Goal: Information Seeking & Learning: Learn about a topic

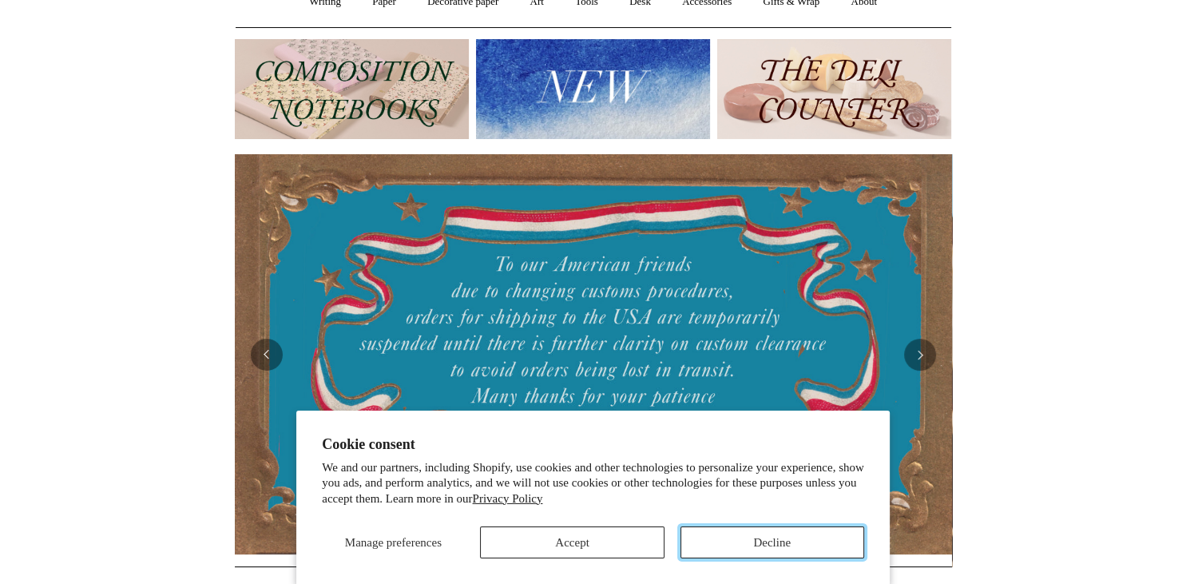
click at [759, 543] on button "Decline" at bounding box center [773, 542] width 184 height 32
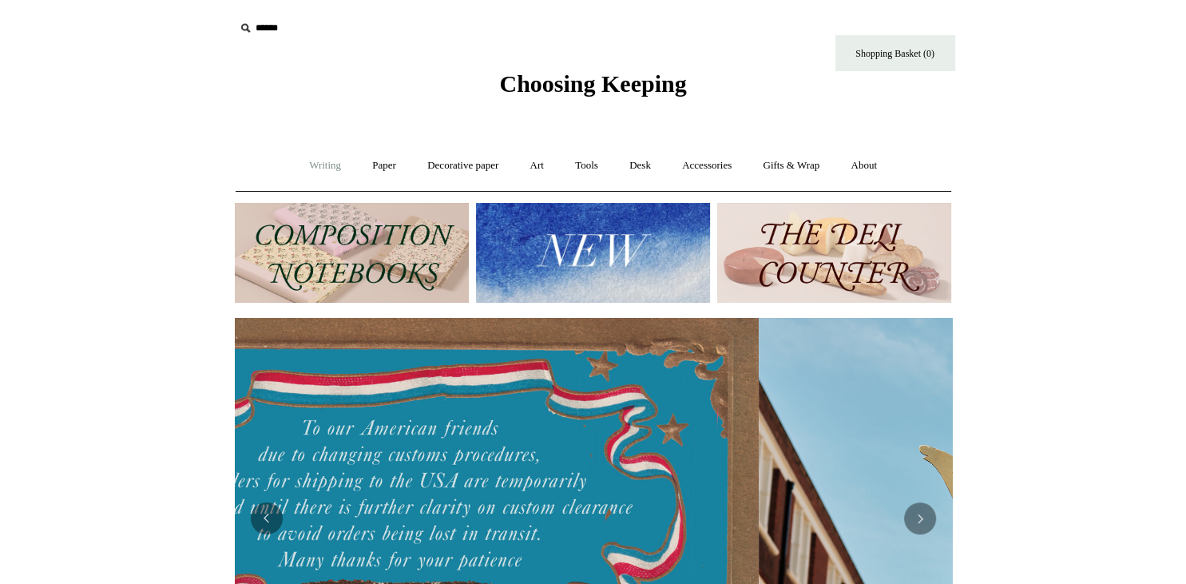
click at [304, 161] on link "Writing +" at bounding box center [325, 166] width 61 height 42
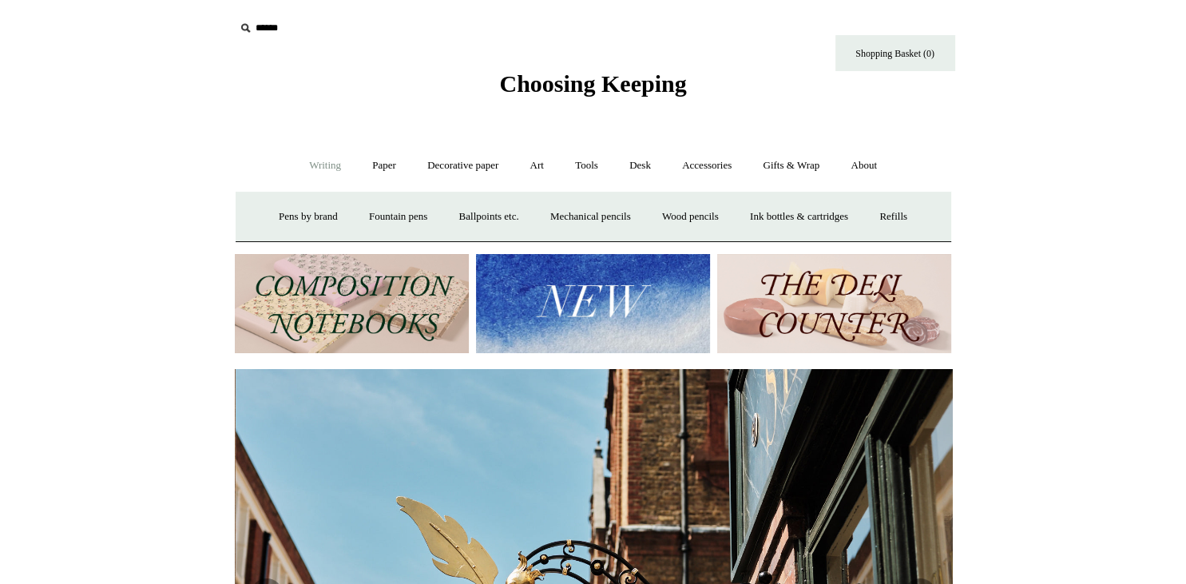
scroll to position [0, 716]
click at [379, 165] on link "Paper +" at bounding box center [384, 166] width 53 height 42
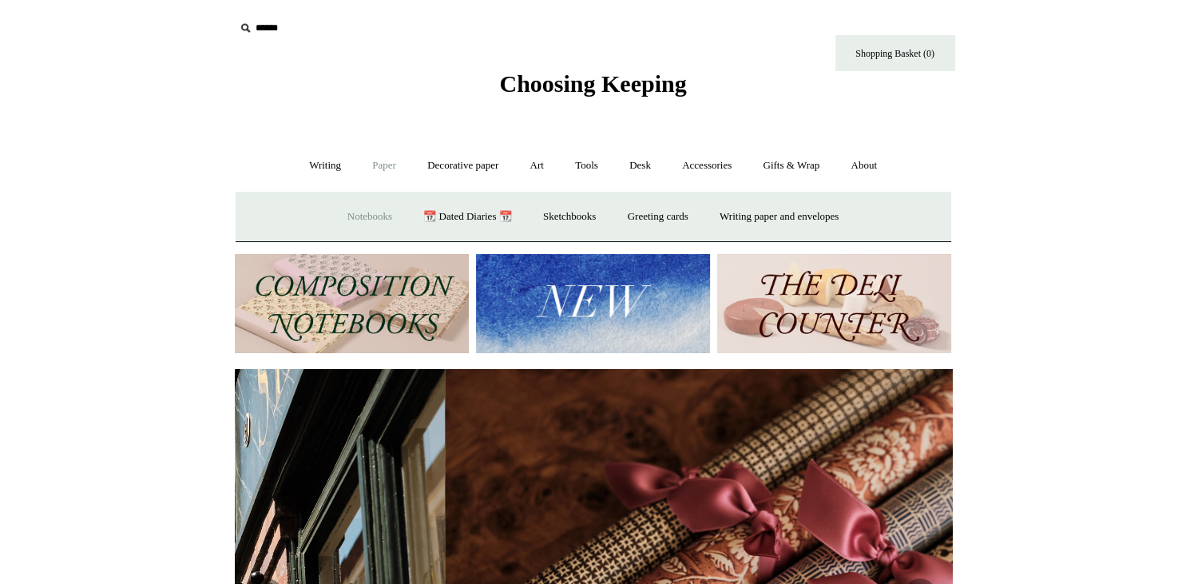
scroll to position [0, 1435]
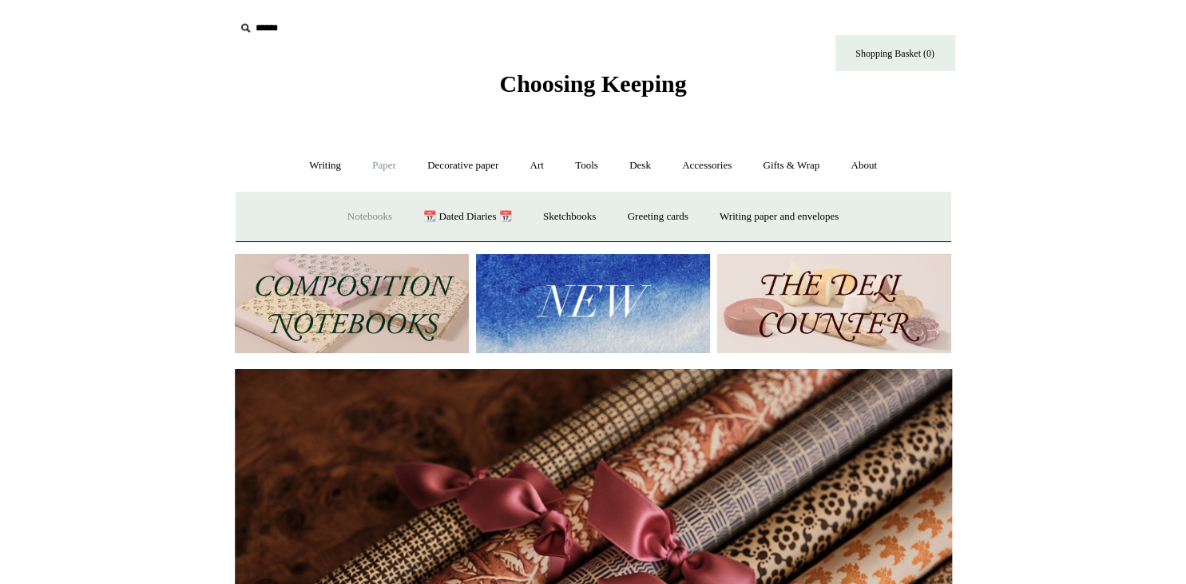
click at [350, 219] on link "Notebooks +" at bounding box center [369, 217] width 73 height 42
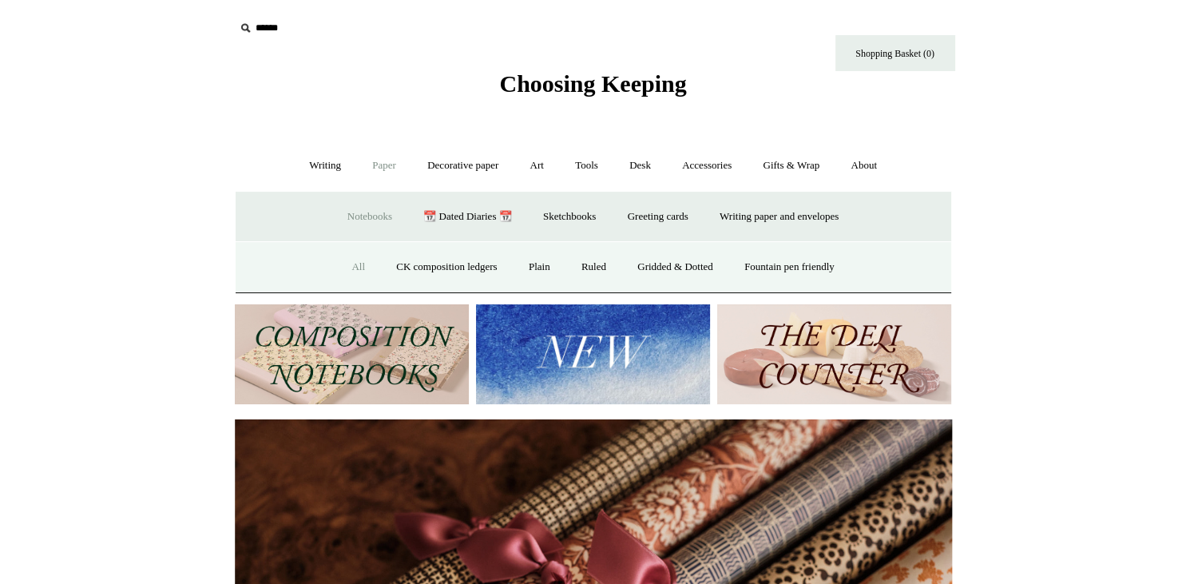
click at [337, 264] on link "All" at bounding box center [358, 267] width 42 height 42
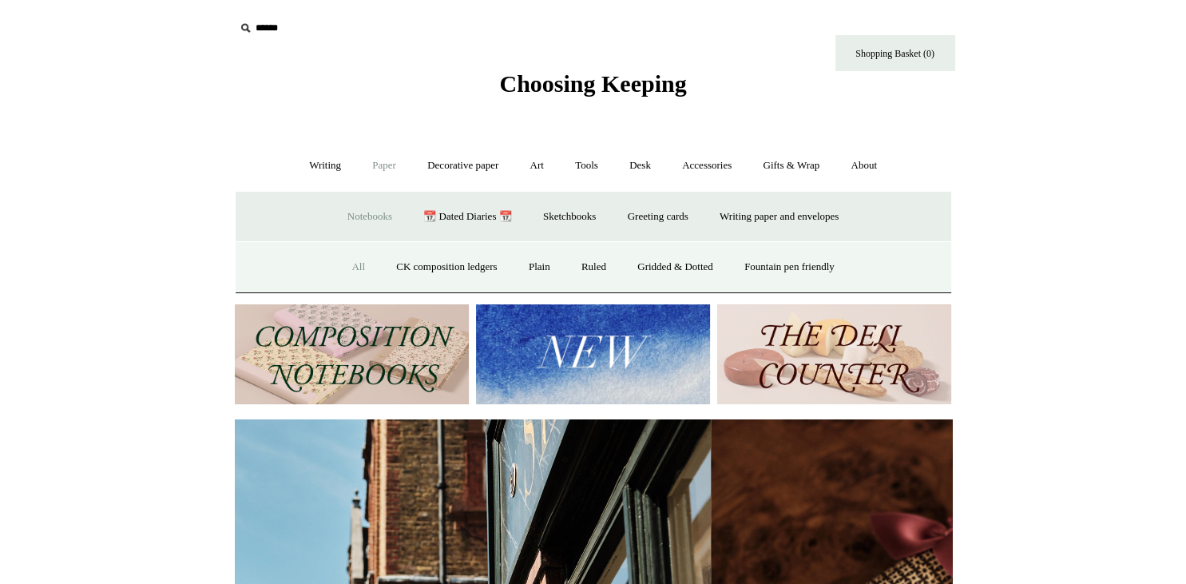
scroll to position [0, 438]
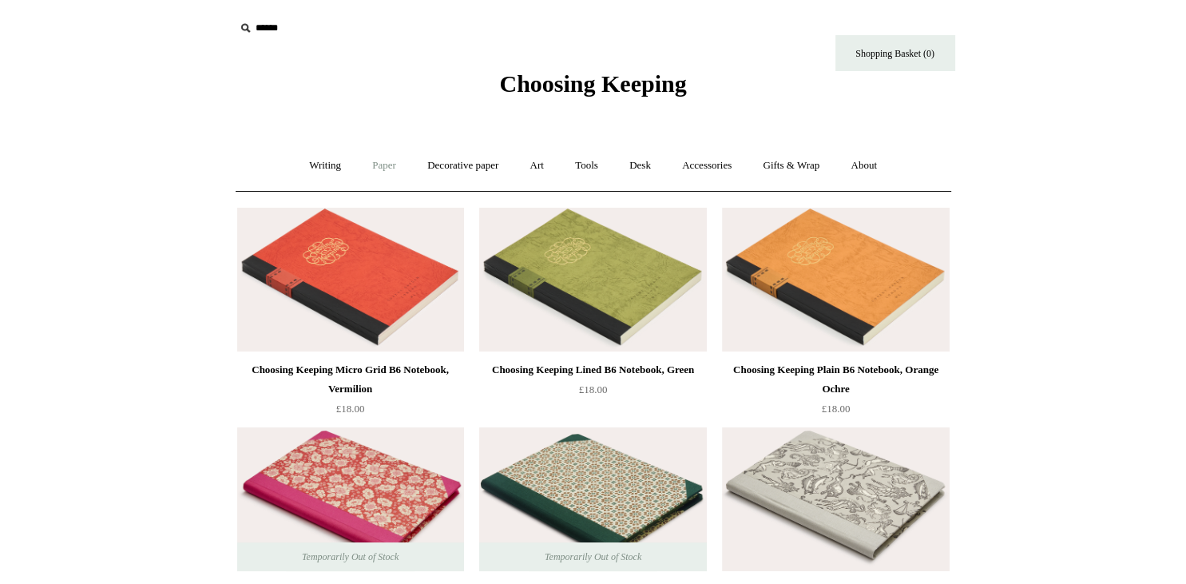
click at [379, 165] on link "Paper +" at bounding box center [384, 166] width 53 height 42
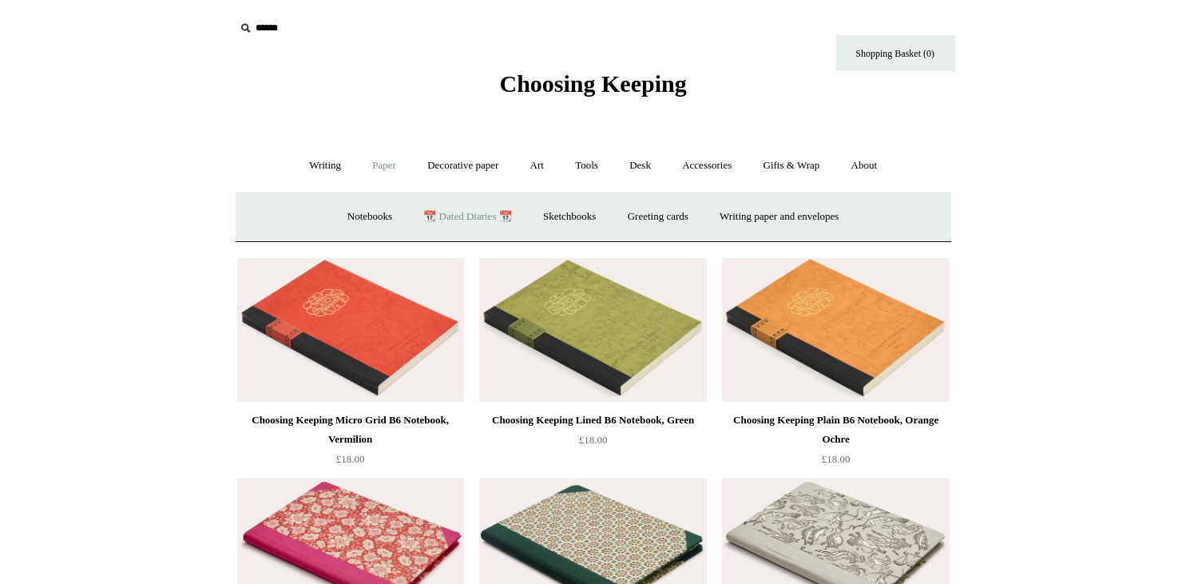
click at [470, 216] on link "📆 Dated Diaries 📆" at bounding box center [467, 217] width 117 height 42
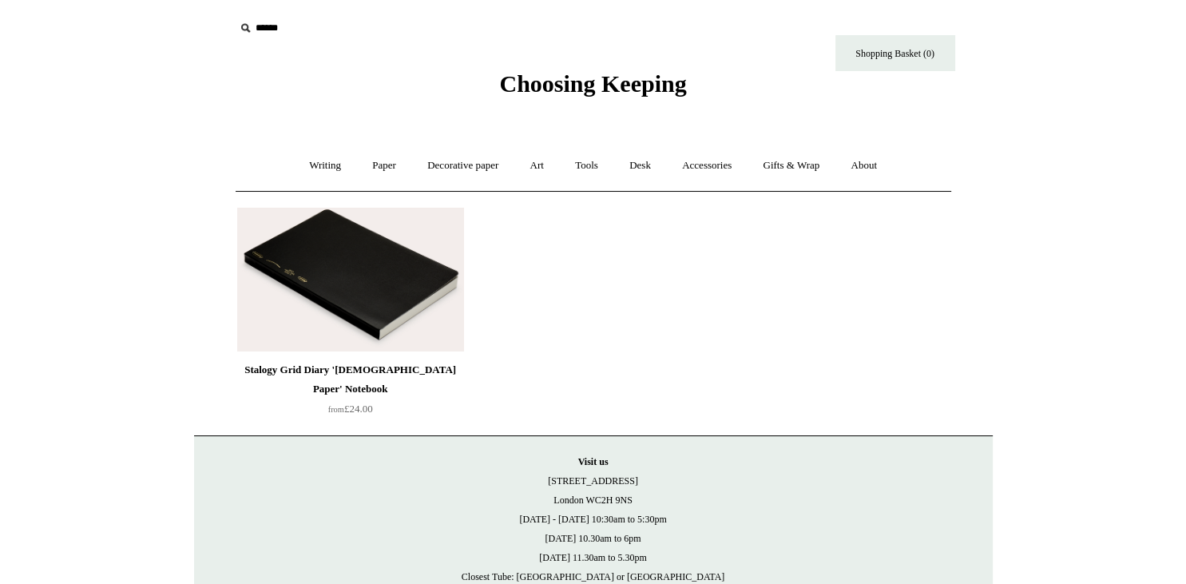
click at [410, 245] on img at bounding box center [350, 280] width 227 height 144
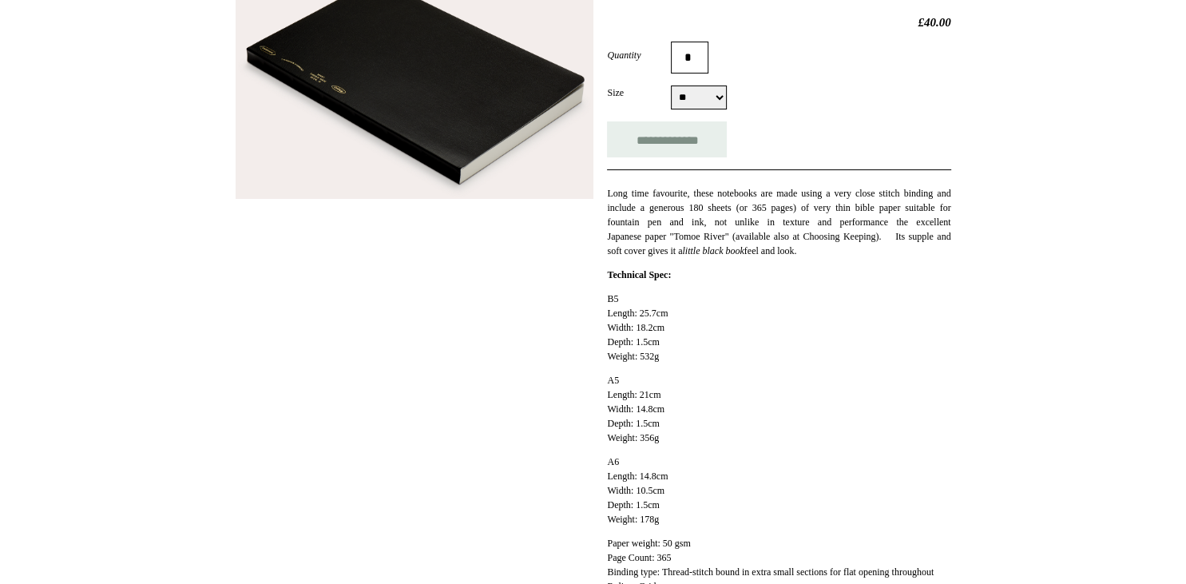
scroll to position [76, 0]
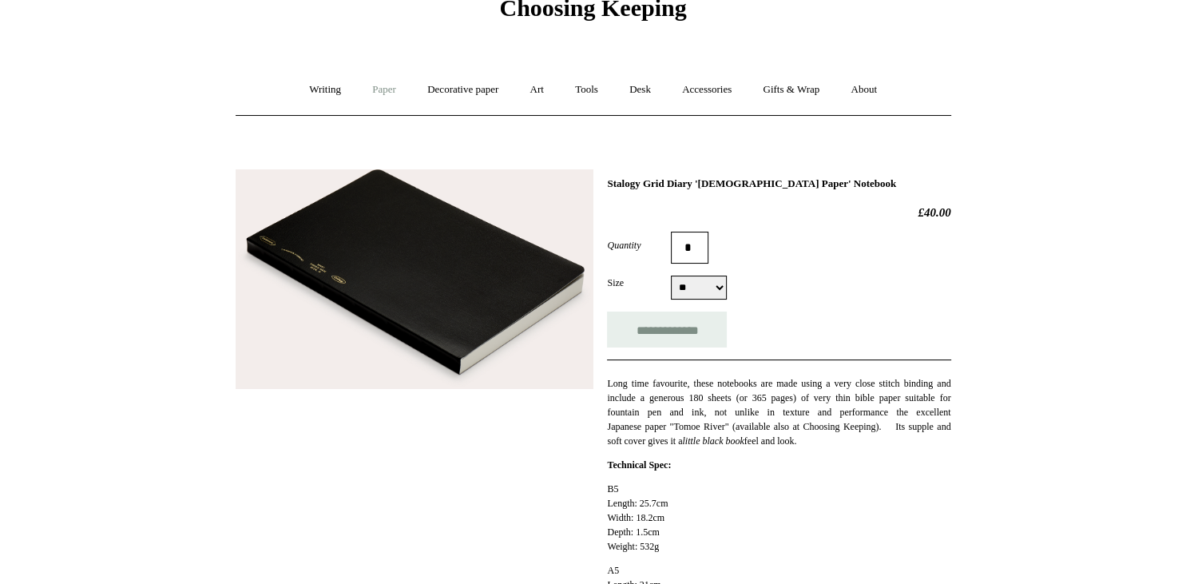
click at [378, 93] on link "Paper +" at bounding box center [384, 90] width 53 height 42
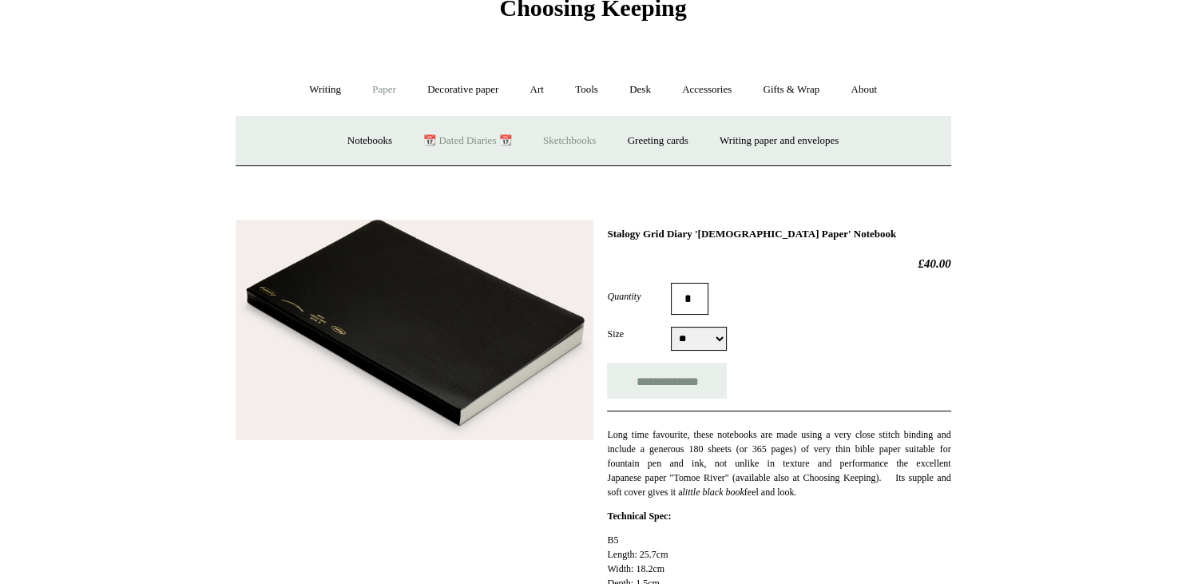
click at [573, 137] on link "Sketchbooks +" at bounding box center [569, 141] width 81 height 42
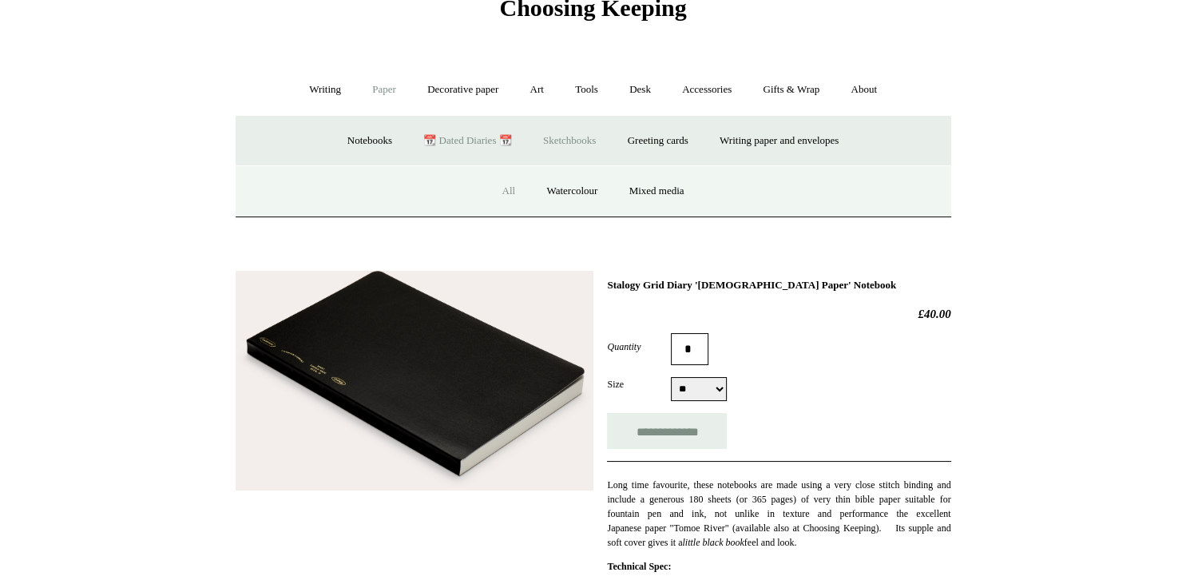
click at [504, 191] on link "All" at bounding box center [508, 191] width 42 height 42
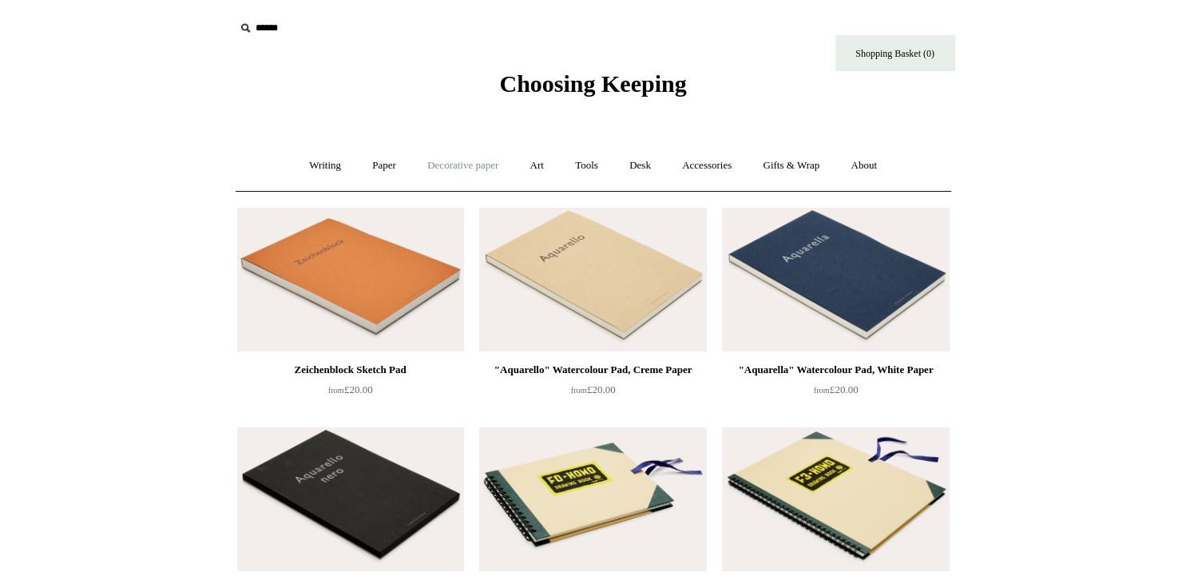
click at [430, 165] on link "Decorative paper +" at bounding box center [463, 166] width 100 height 42
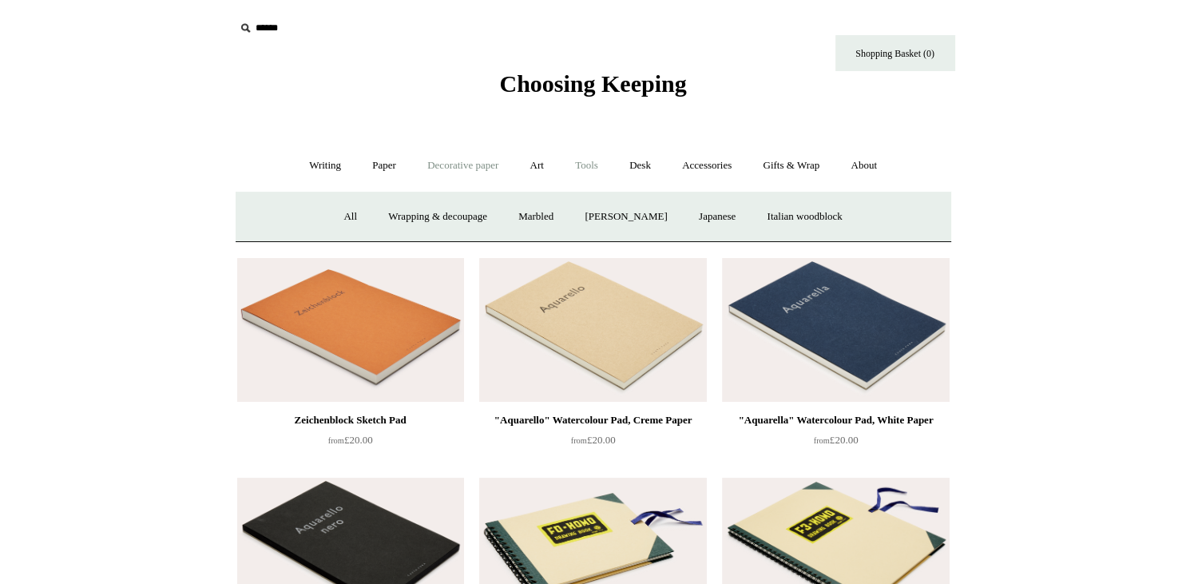
click at [599, 161] on link "Tools +" at bounding box center [587, 166] width 52 height 42
click at [725, 166] on link "Accessories +" at bounding box center [707, 166] width 78 height 42
click at [803, 162] on link "Gifts & Wrap +" at bounding box center [790, 166] width 85 height 42
click at [751, 215] on link "Stickers" at bounding box center [759, 217] width 62 height 42
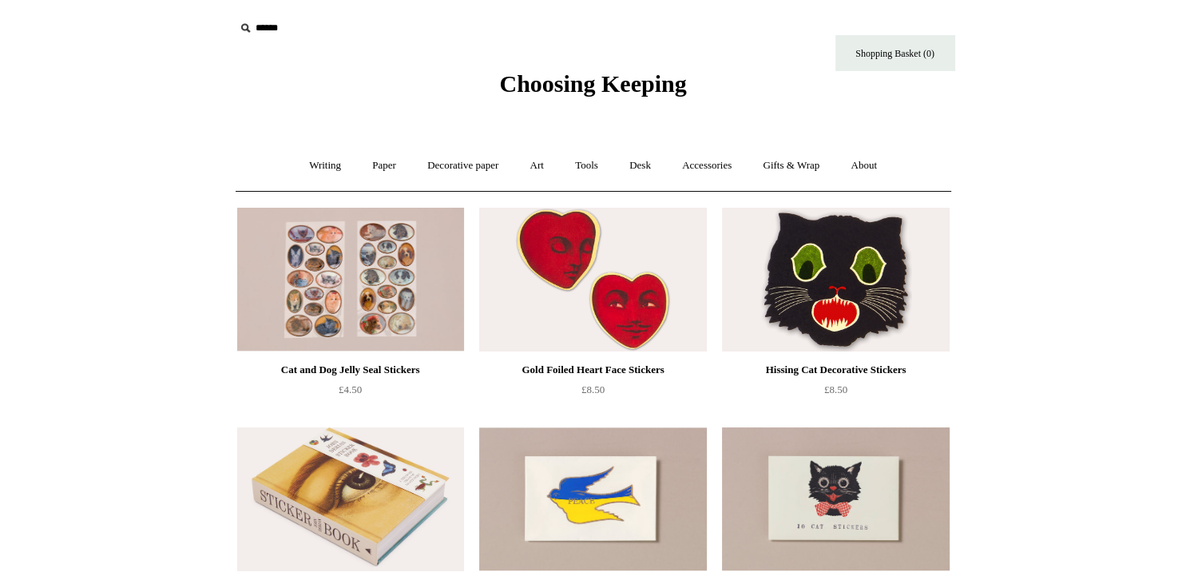
click at [247, 25] on icon at bounding box center [245, 28] width 18 height 18
click at [276, 24] on input "text" at bounding box center [333, 29] width 196 height 30
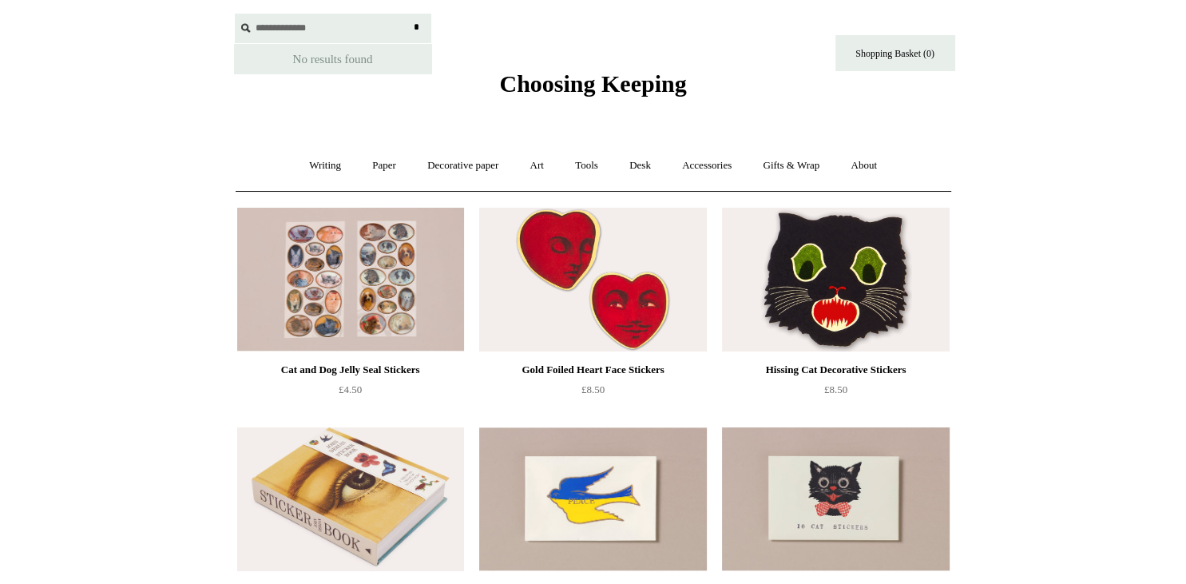
type input "**********"
click at [409, 14] on input "*" at bounding box center [417, 28] width 16 height 28
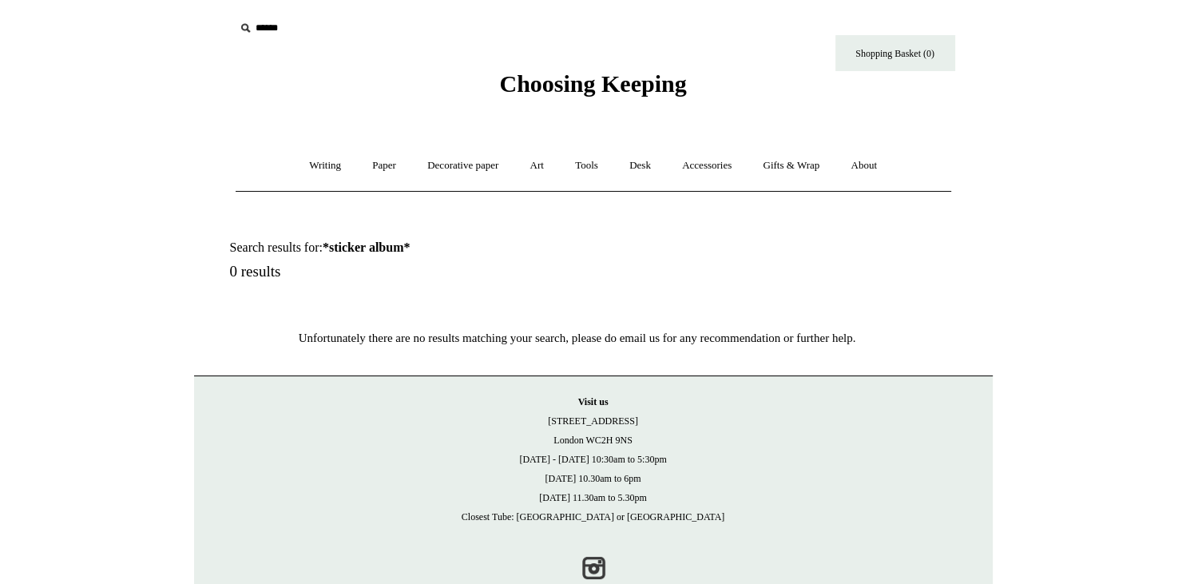
click at [286, 27] on input "text" at bounding box center [333, 29] width 196 height 30
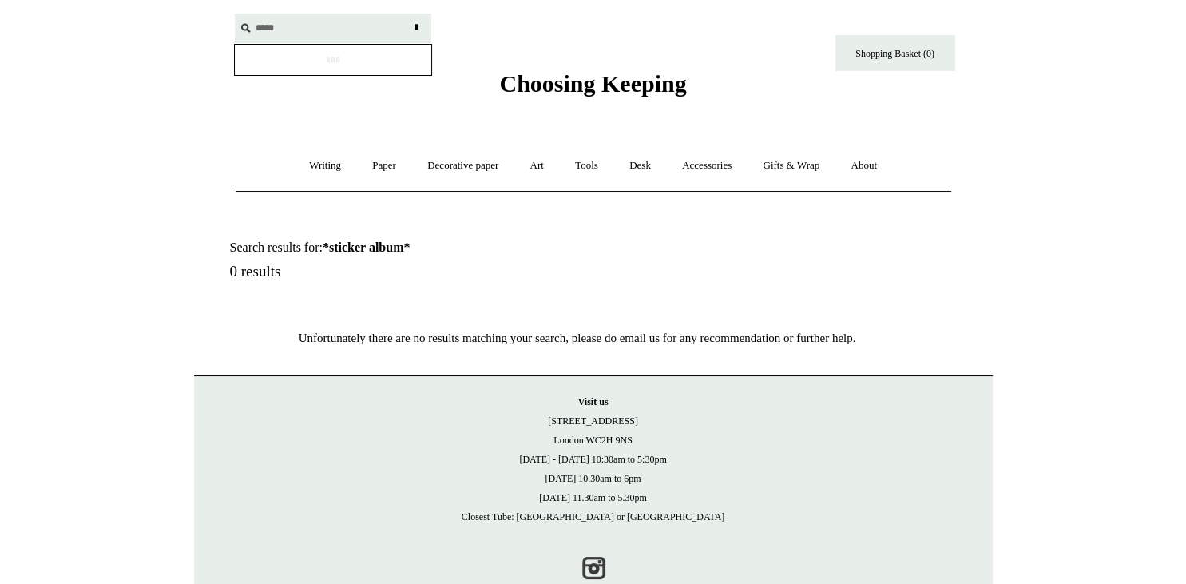
type input "*****"
click at [409, 14] on input "*" at bounding box center [417, 28] width 16 height 28
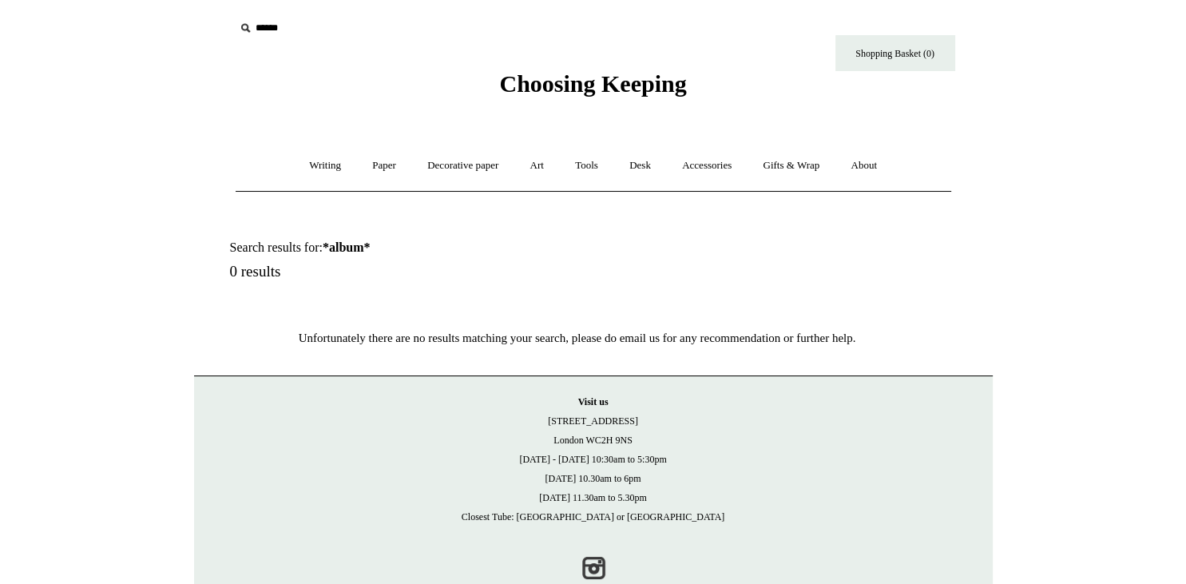
click at [562, 77] on span "Choosing Keeping" at bounding box center [592, 83] width 187 height 26
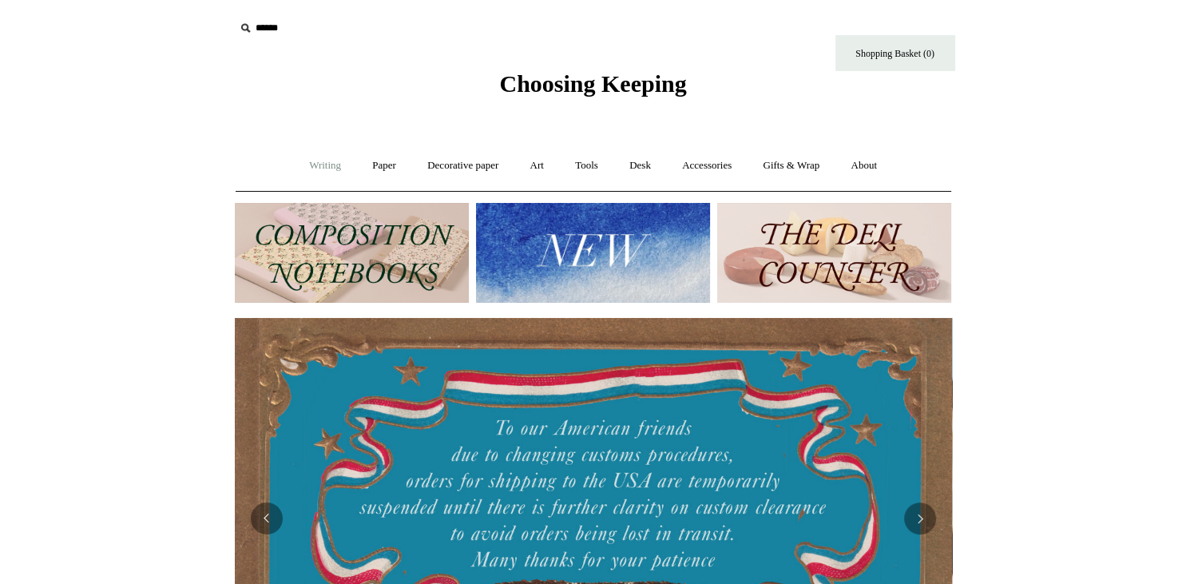
click at [321, 169] on link "Writing +" at bounding box center [325, 166] width 61 height 42
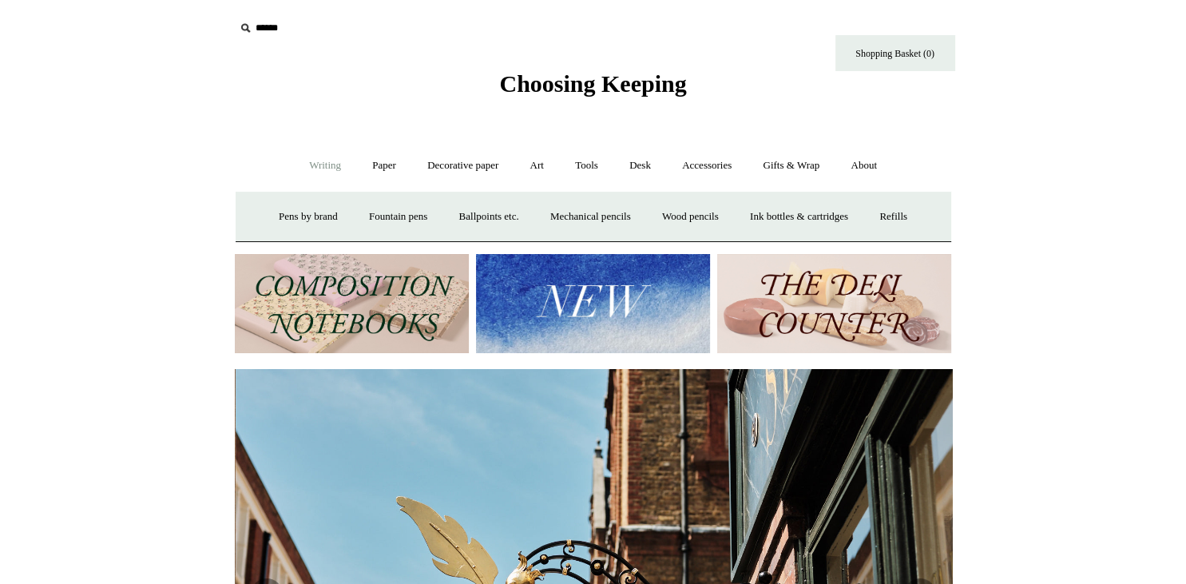
scroll to position [0, 717]
click at [363, 174] on link "Paper +" at bounding box center [384, 166] width 53 height 42
click at [429, 170] on link "Decorative paper +" at bounding box center [463, 166] width 100 height 42
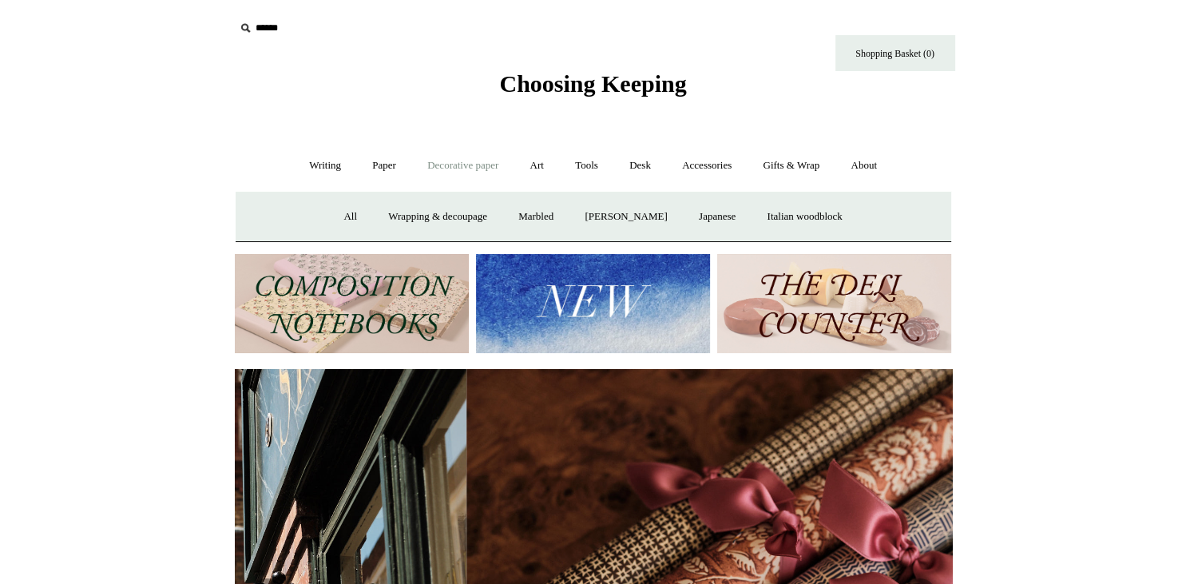
scroll to position [0, 1435]
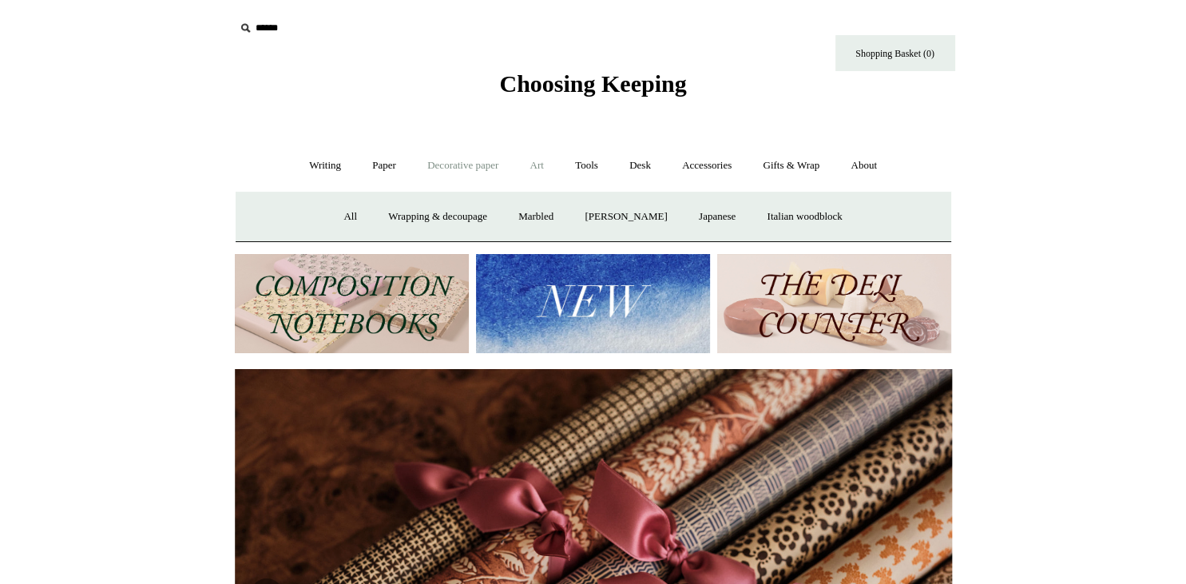
click at [557, 170] on link "Art +" at bounding box center [537, 166] width 42 height 42
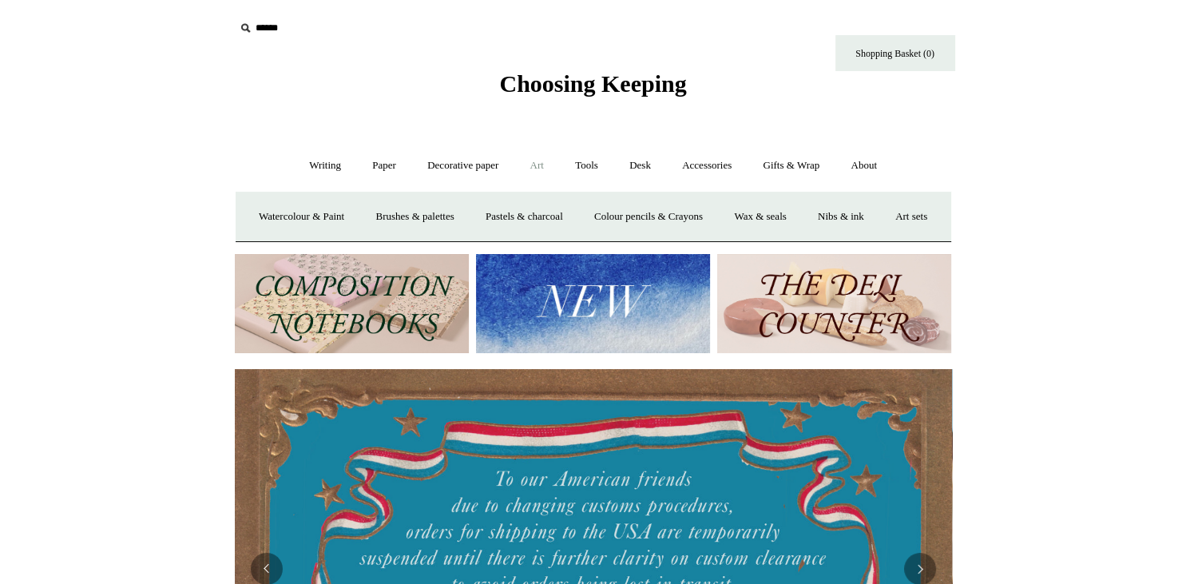
scroll to position [0, 0]
click at [692, 166] on link "Accessories +" at bounding box center [707, 166] width 78 height 42
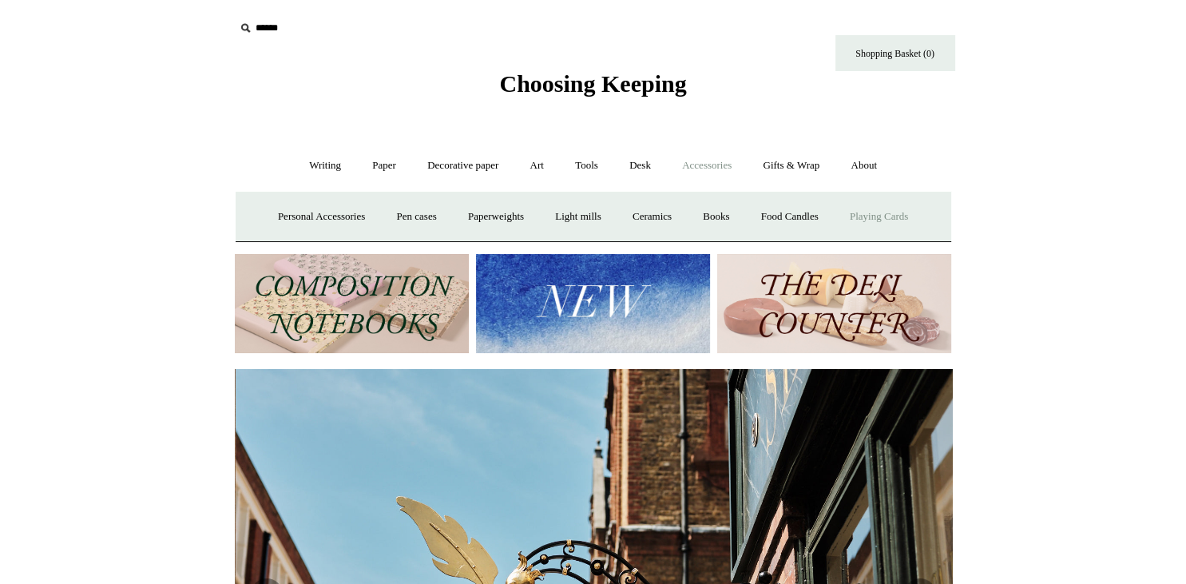
scroll to position [0, 716]
click at [810, 163] on link "Gifts & Wrap +" at bounding box center [790, 166] width 85 height 42
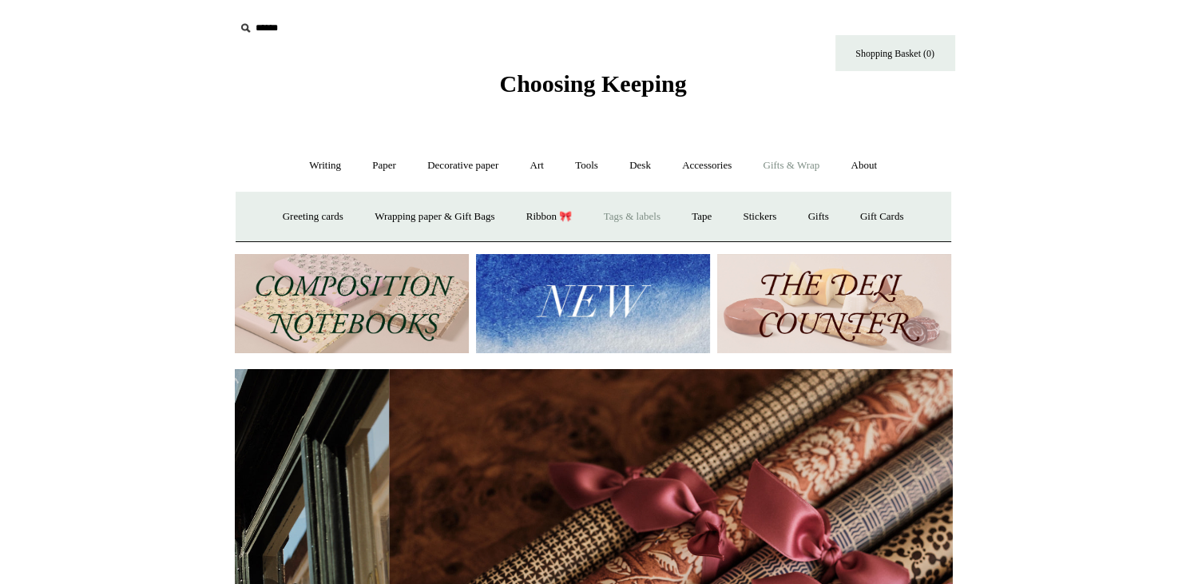
scroll to position [0, 1435]
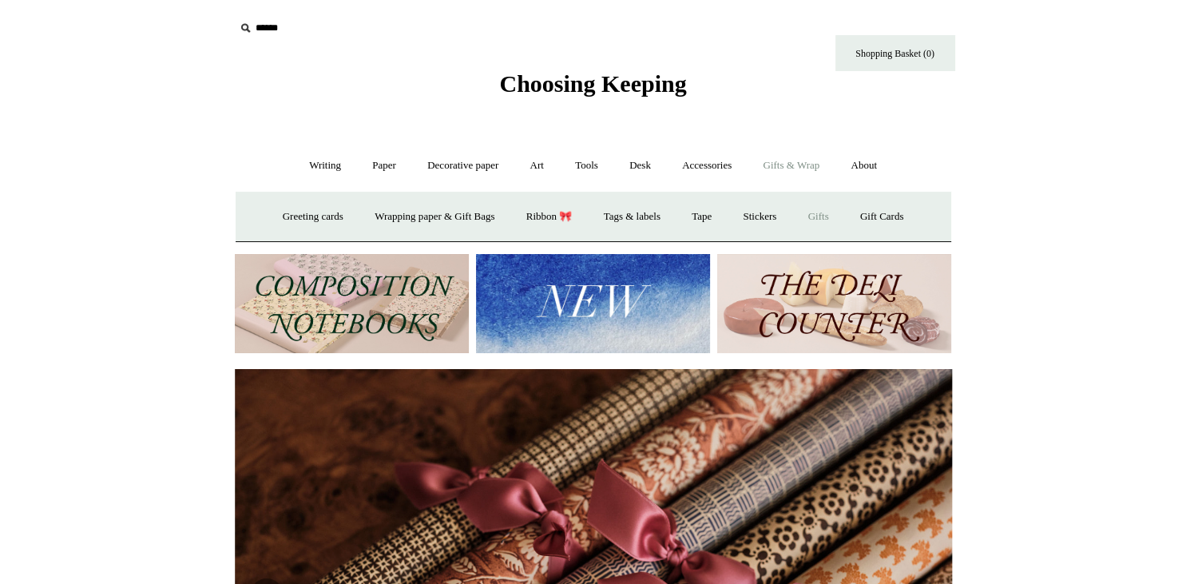
click at [826, 219] on link "Gifts +" at bounding box center [819, 217] width 50 height 42
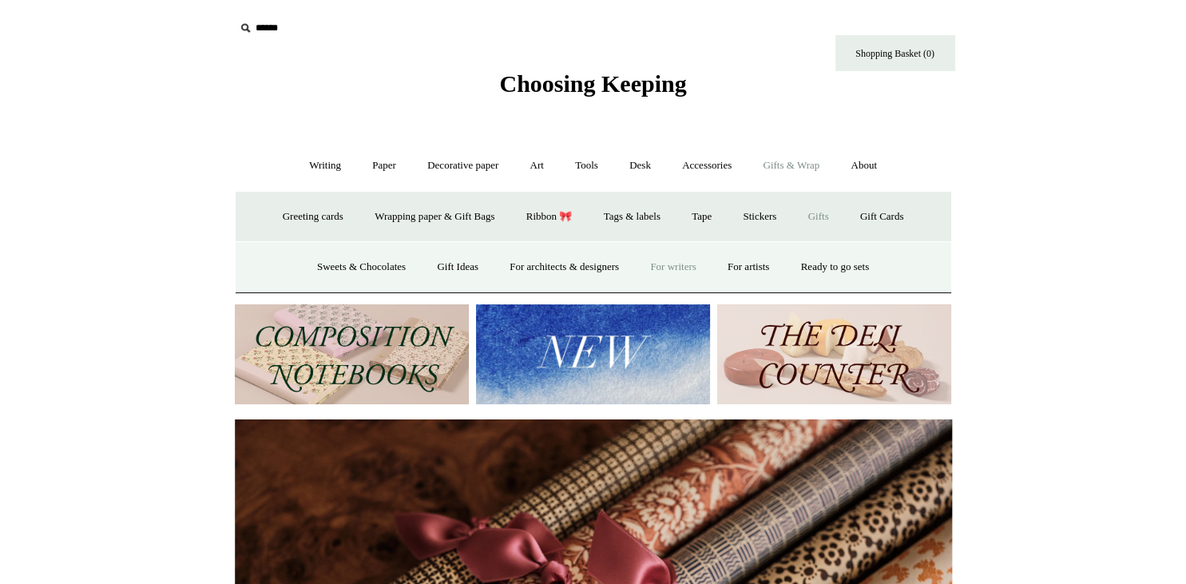
click at [689, 264] on link "For writers" at bounding box center [673, 267] width 74 height 42
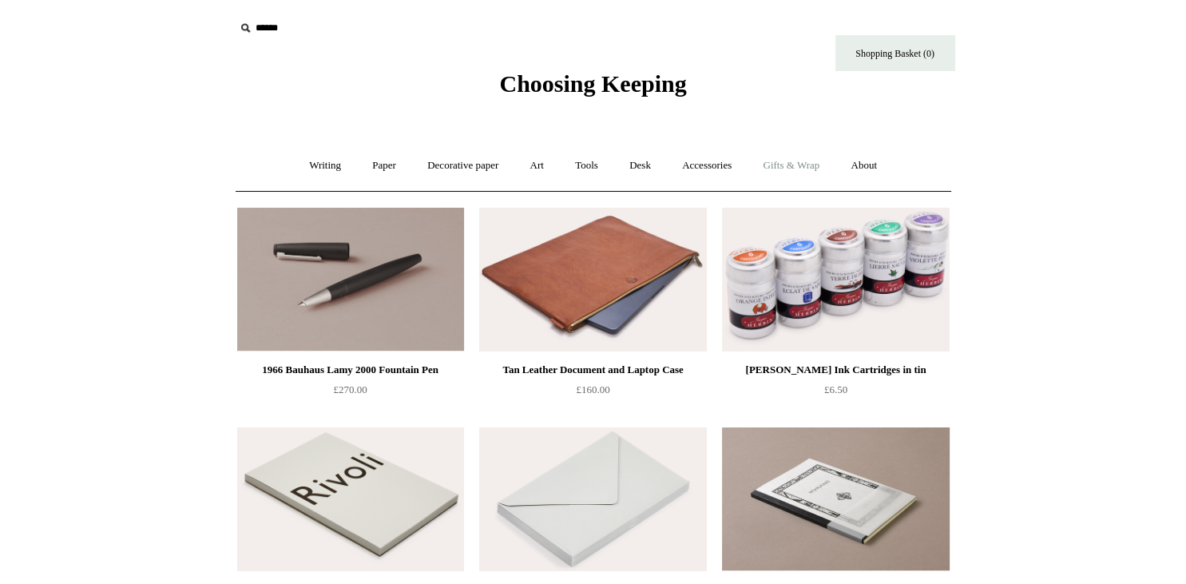
click at [822, 158] on link "Gifts & Wrap +" at bounding box center [790, 166] width 85 height 42
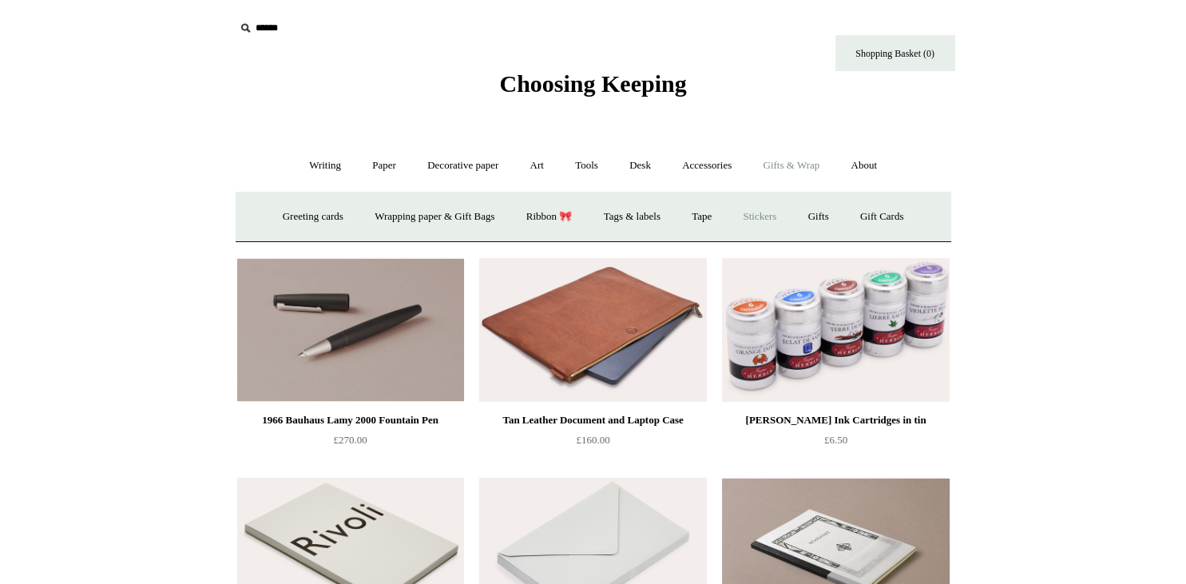
click at [761, 218] on link "Stickers" at bounding box center [759, 217] width 62 height 42
